Goal: Information Seeking & Learning: Learn about a topic

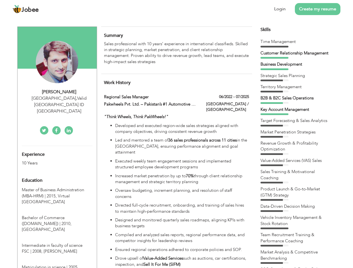
click at [57, 98] on div "[GEOGRAPHIC_DATA] , Valid [GEOGRAPHIC_DATA] ID [GEOGRAPHIC_DATA]" at bounding box center [59, 104] width 75 height 19
click at [59, 92] on div "[PERSON_NAME]" at bounding box center [59, 92] width 75 height 6
click at [59, 98] on div "[GEOGRAPHIC_DATA] , Valid [GEOGRAPHIC_DATA] ID [GEOGRAPHIC_DATA]" at bounding box center [59, 104] width 75 height 19
click at [57, 146] on div "Experience 10 Years" at bounding box center [51, 156] width 66 height 20
click at [51, 160] on div "10 Years" at bounding box center [51, 163] width 58 height 6
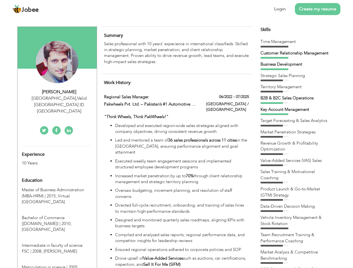
click at [57, 175] on div "Education" at bounding box center [51, 180] width 66 height 11
click at [57, 187] on span "Master of Business Administration (MBA-HRM) | 2015," at bounding box center [53, 192] width 62 height 11
click at [57, 215] on span "Bachelor of Commerce ([DOMAIN_NAME]) | 2010," at bounding box center [47, 220] width 50 height 11
click at [57, 243] on span "Intermediate in faculty of science FSC | 2008," at bounding box center [52, 248] width 61 height 11
click at [57, 265] on span "Matriculation in science | 2005," at bounding box center [50, 268] width 57 height 6
